Goal: Check status: Check status

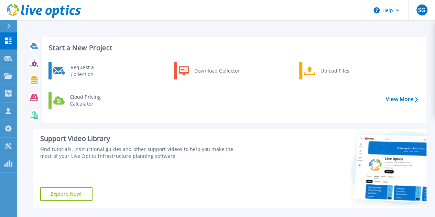
click at [8, 27] on icon at bounding box center [9, 26] width 4 height 6
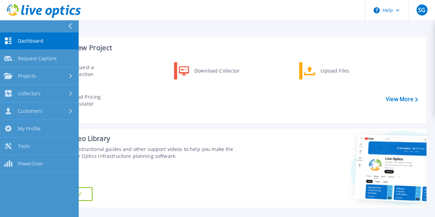
click at [27, 41] on span "Dashboard" at bounding box center [30, 41] width 25 height 6
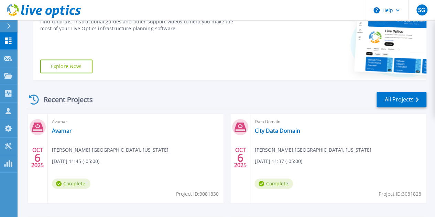
scroll to position [172, 0]
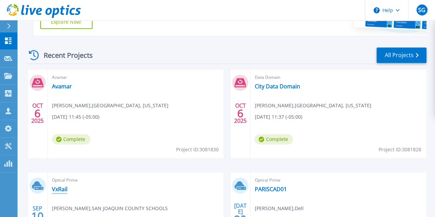
click at [67, 186] on link "VxRail" at bounding box center [59, 189] width 15 height 7
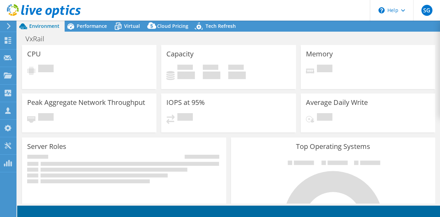
select select "USD"
